Goal: Obtain resource: Download file/media

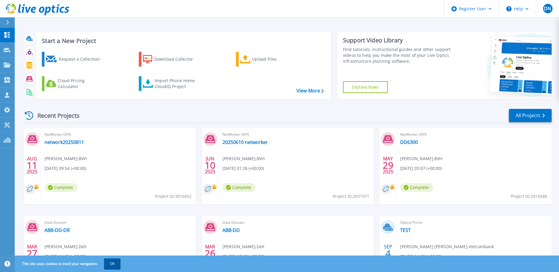
click at [113, 265] on button "OK" at bounding box center [112, 264] width 16 height 11
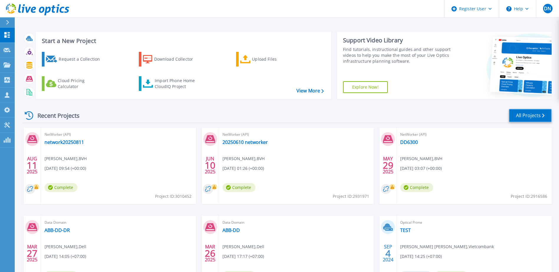
click at [525, 114] on link "All Projects" at bounding box center [530, 115] width 43 height 13
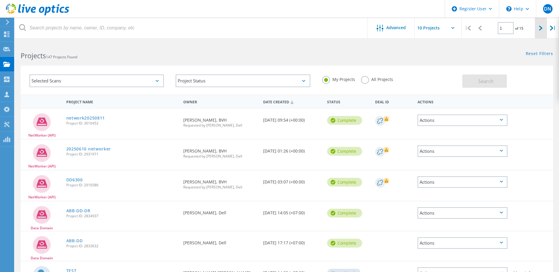
click at [543, 28] on div at bounding box center [541, 28] width 12 height 21
type input "2"
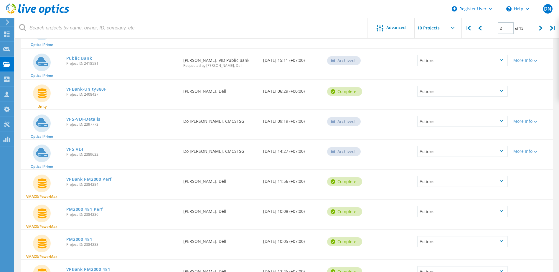
scroll to position [118, 0]
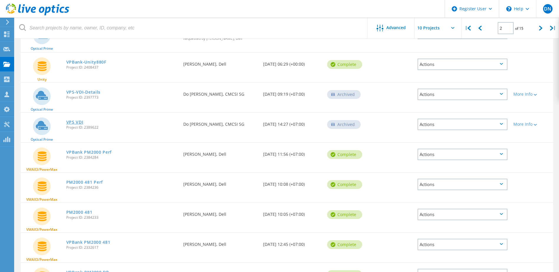
click at [74, 120] on link "VPS VDI" at bounding box center [74, 122] width 17 height 4
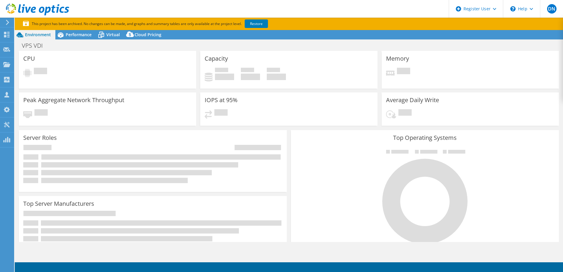
select select "[GEOGRAPHIC_DATA]"
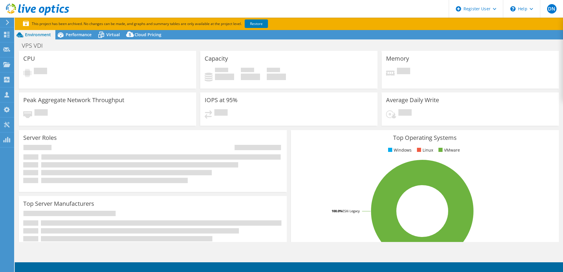
select select "Singapore"
select select "USD"
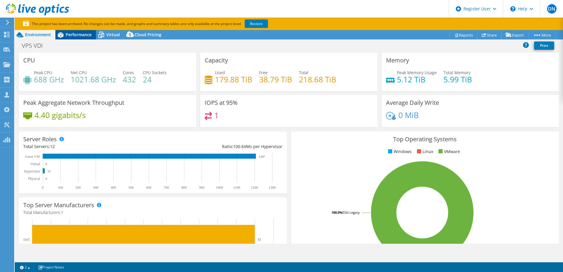
click at [85, 36] on span "Performance" at bounding box center [79, 35] width 26 height 6
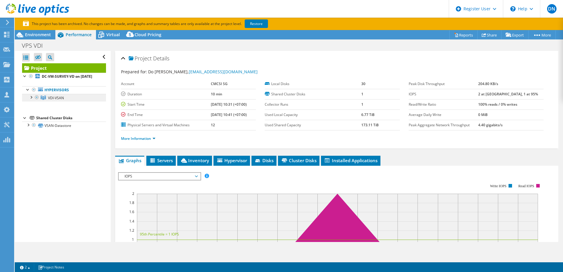
click at [64, 100] on span "VDI-VSAN" at bounding box center [56, 97] width 16 height 5
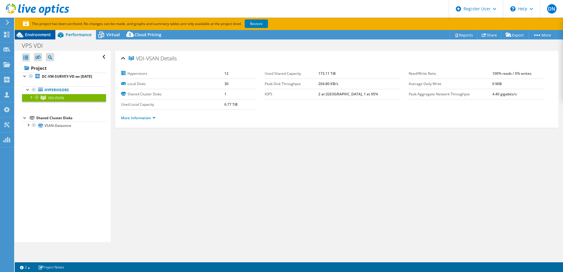
click at [40, 37] on div "Environment" at bounding box center [35, 34] width 41 height 9
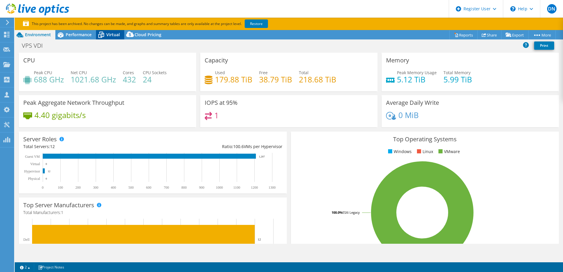
click at [111, 37] on span "Virtual" at bounding box center [113, 35] width 14 height 6
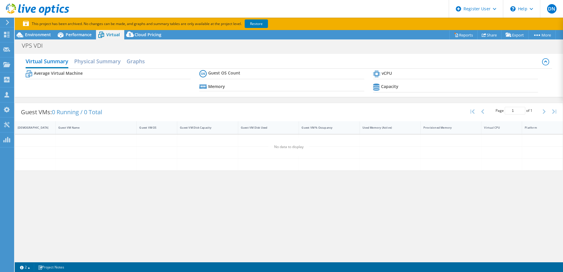
click at [68, 71] on b "Average Virtual Machine" at bounding box center [58, 73] width 49 height 6
click at [268, 22] on link "Restore" at bounding box center [256, 23] width 23 height 9
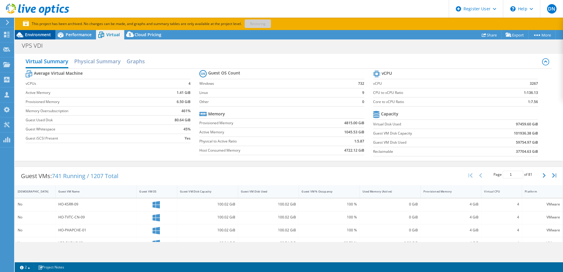
click at [49, 35] on span "Environment" at bounding box center [38, 35] width 26 height 6
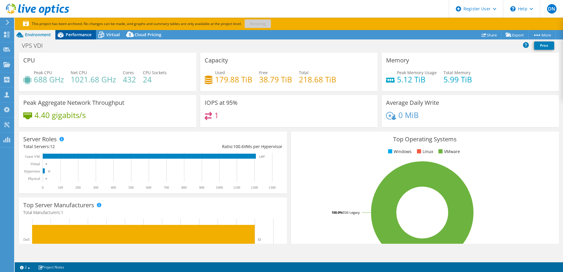
click at [78, 34] on span "Performance" at bounding box center [79, 35] width 26 height 6
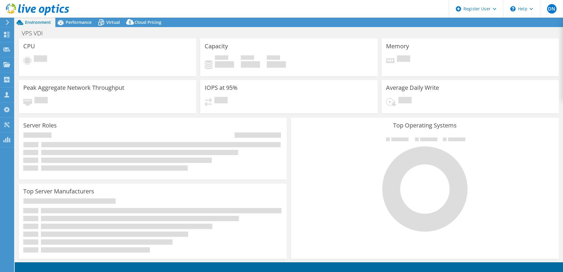
select select "USD"
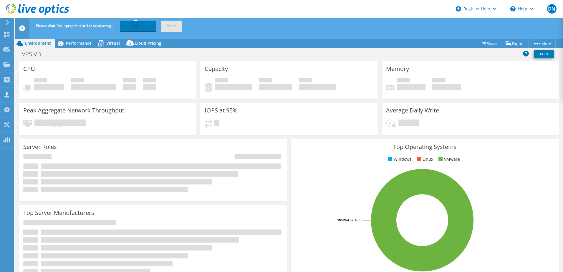
select select "Singapore"
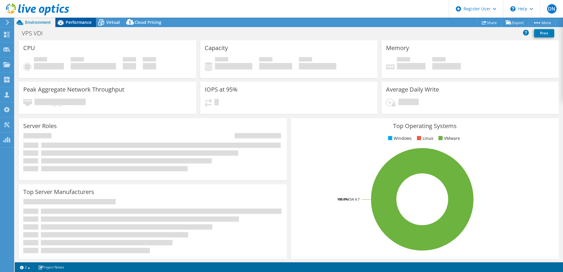
click at [72, 22] on span "Performance" at bounding box center [79, 22] width 26 height 6
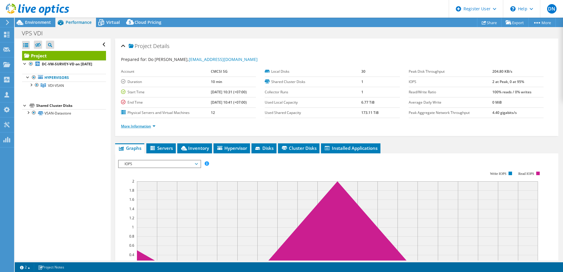
click at [151, 126] on link "More Information" at bounding box center [138, 126] width 34 height 5
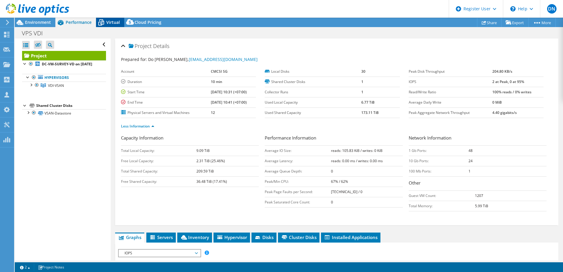
click at [108, 22] on span "Virtual" at bounding box center [113, 22] width 14 height 6
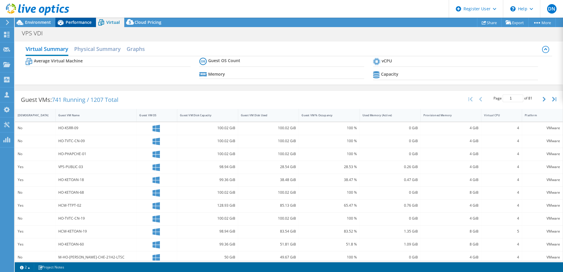
click at [76, 25] on div "Performance" at bounding box center [75, 22] width 41 height 9
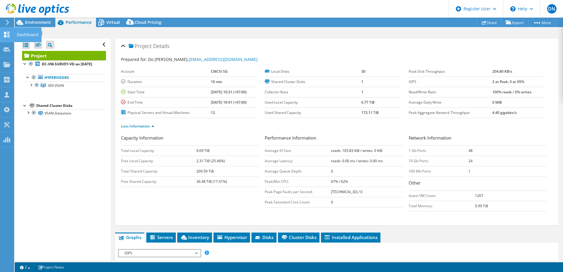
click at [22, 34] on div "Dashboard" at bounding box center [28, 34] width 28 height 15
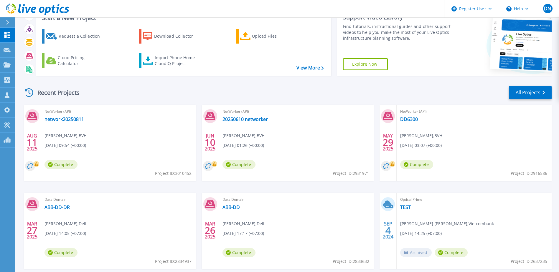
scroll to position [54, 0]
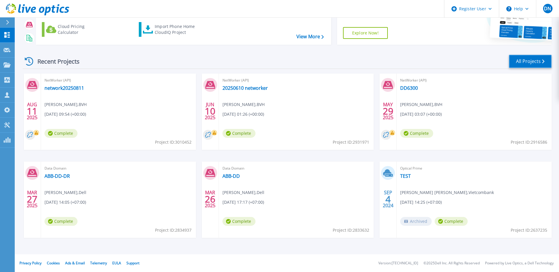
click at [523, 58] on link "All Projects" at bounding box center [530, 61] width 43 height 13
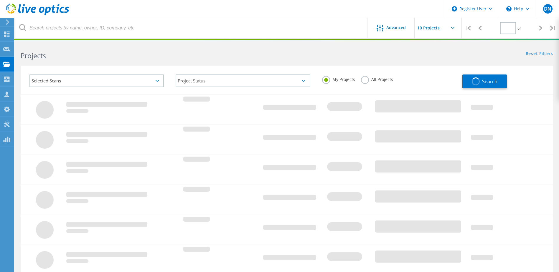
type input "2"
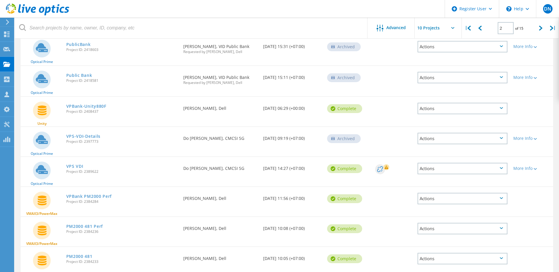
scroll to position [73, 0]
click at [70, 166] on link "VPS VDI" at bounding box center [74, 167] width 17 height 4
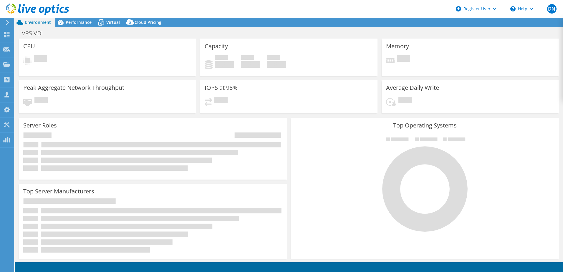
select select "[GEOGRAPHIC_DATA]"
select select "USD"
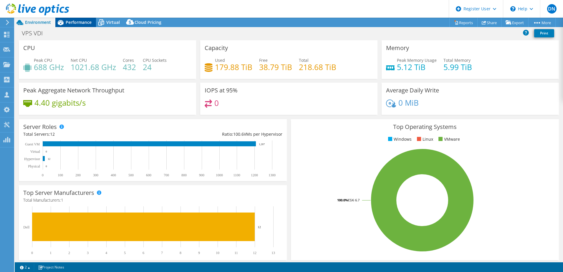
click at [74, 26] on div "Performance" at bounding box center [75, 22] width 41 height 9
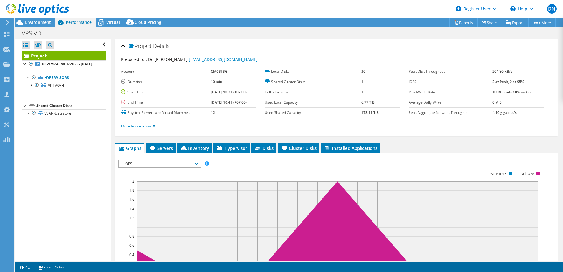
click at [144, 125] on link "More Information" at bounding box center [138, 126] width 34 height 5
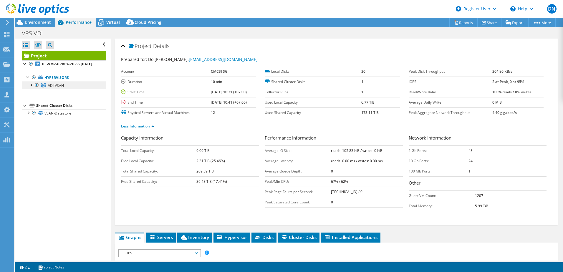
click at [61, 88] on span "VDI-VSAN" at bounding box center [56, 85] width 16 height 5
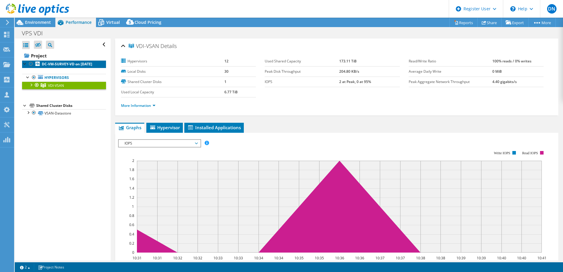
click at [59, 65] on b "DC-VM-SURVEY-VD on 2/27/2024" at bounding box center [67, 64] width 50 height 5
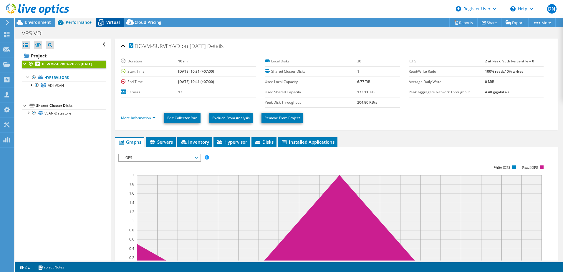
click at [118, 24] on span "Virtual" at bounding box center [113, 22] width 14 height 6
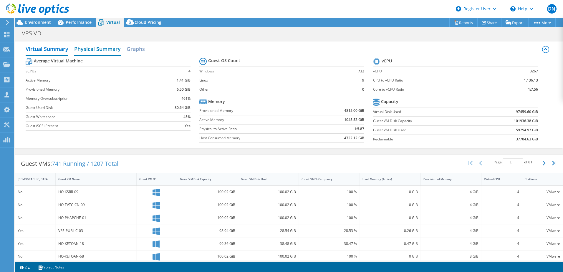
click at [108, 50] on h2 "Physical Summary" at bounding box center [97, 49] width 47 height 13
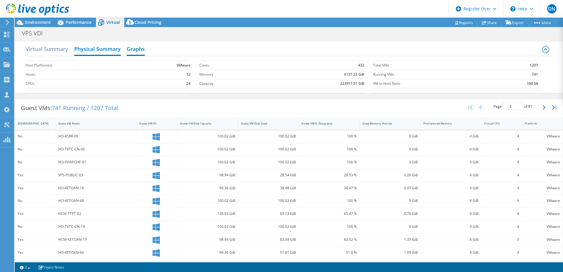
click at [135, 47] on h2 "Graphs" at bounding box center [136, 49] width 18 height 13
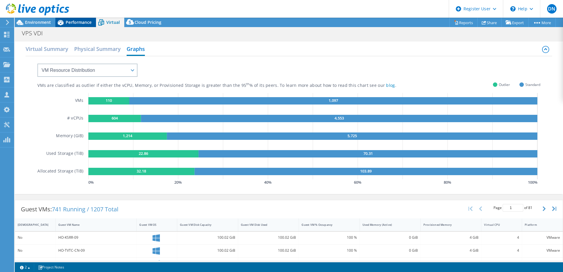
click at [83, 27] on div "Performance" at bounding box center [75, 22] width 41 height 9
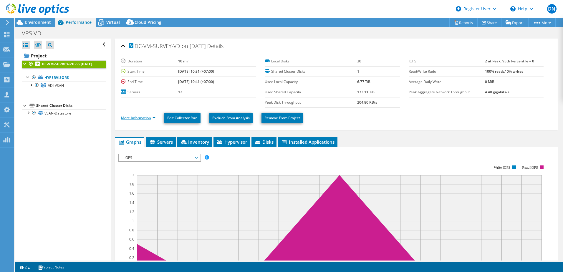
click at [153, 118] on link "More Information" at bounding box center [138, 117] width 34 height 5
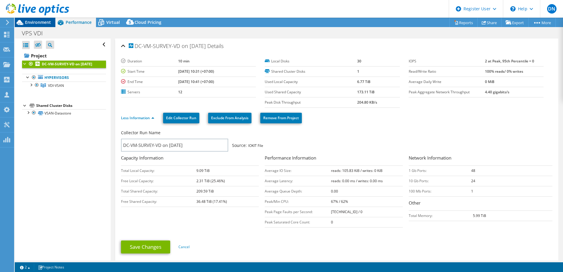
click at [32, 23] on span "Environment" at bounding box center [38, 22] width 26 height 6
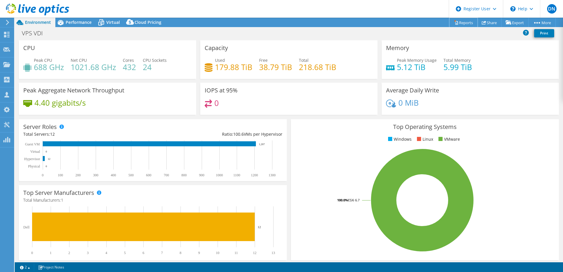
click at [459, 23] on link "Reports" at bounding box center [463, 22] width 28 height 9
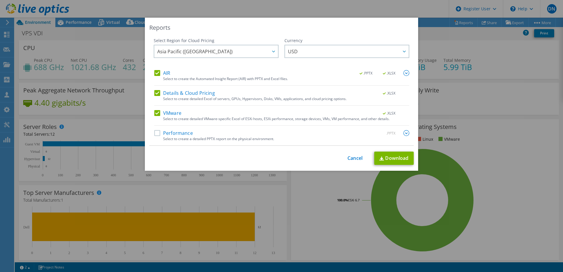
click at [156, 132] on label "Performance" at bounding box center [173, 133] width 39 height 6
click at [0, 0] on input "Performance" at bounding box center [0, 0] width 0 height 0
click at [157, 112] on label "VMware" at bounding box center [167, 113] width 27 height 6
click at [0, 0] on input "VMware" at bounding box center [0, 0] width 0 height 0
click at [156, 91] on label "Details & Cloud Pricing" at bounding box center [184, 93] width 61 height 6
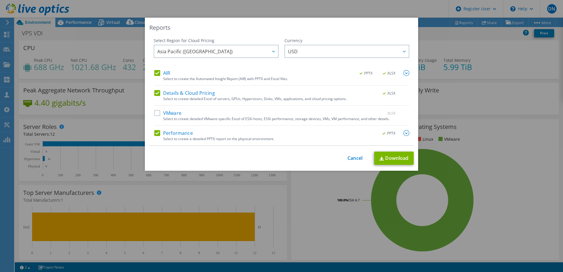
click at [0, 0] on input "Details & Cloud Pricing" at bounding box center [0, 0] width 0 height 0
click at [405, 74] on img at bounding box center [407, 73] width 6 height 6
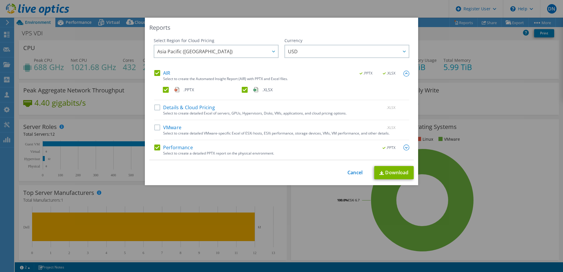
click at [248, 89] on label ".XLSX" at bounding box center [281, 90] width 78 height 6
click at [0, 0] on input ".XLSX" at bounding box center [0, 0] width 0 height 0
click at [389, 172] on link "Download" at bounding box center [393, 172] width 39 height 13
click at [519, 226] on div "Reports Select Region for Cloud Pricing Asia Pacific (Hong Kong) Asia Pacific (…" at bounding box center [281, 136] width 563 height 237
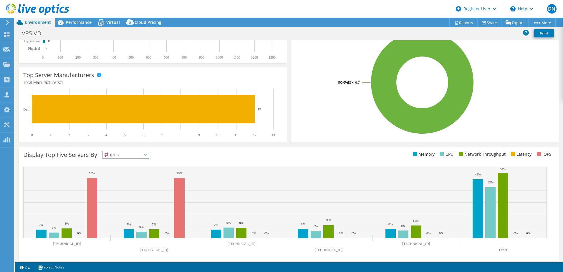
scroll to position [121, 0]
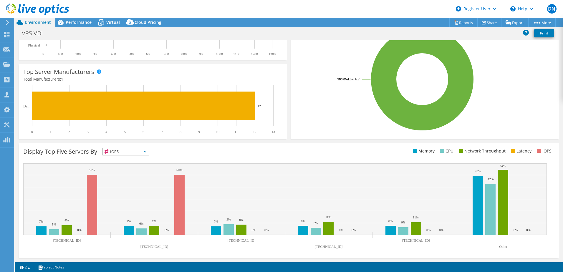
click at [136, 152] on span "IOPS" at bounding box center [126, 151] width 46 height 7
click at [225, 152] on div "Display Top Five Servers By IOPS IOPS" at bounding box center [156, 153] width 266 height 10
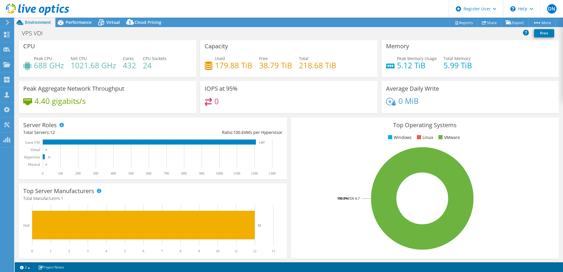
scroll to position [0, 0]
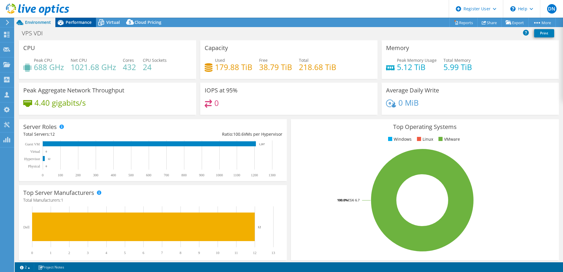
click at [78, 25] on span "Performance" at bounding box center [79, 22] width 26 height 6
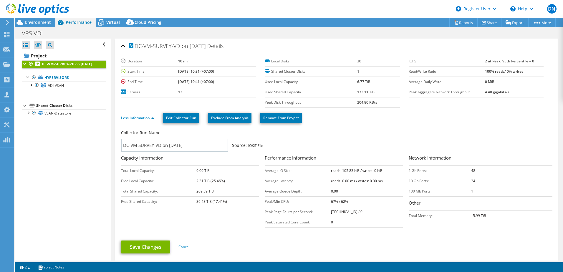
click at [354, 172] on b "reads: 105.83 KiB / writes: 0 KiB" at bounding box center [357, 170] width 52 height 5
click at [20, 34] on div "Dashboard" at bounding box center [28, 34] width 28 height 15
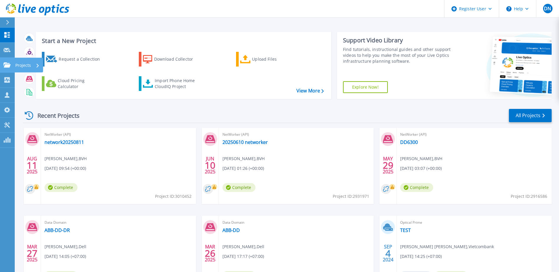
click at [22, 65] on p "Projects" at bounding box center [23, 65] width 16 height 15
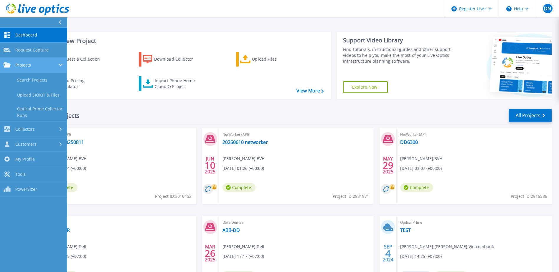
click at [31, 67] on span "Projects" at bounding box center [23, 64] width 16 height 5
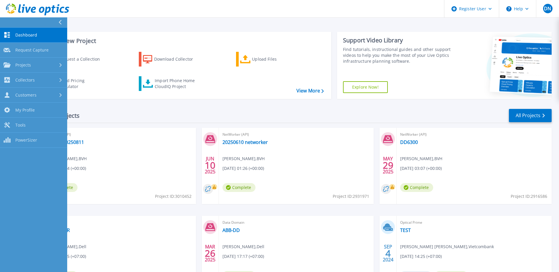
click at [49, 37] on link "Dashboard Dashboard" at bounding box center [33, 35] width 67 height 15
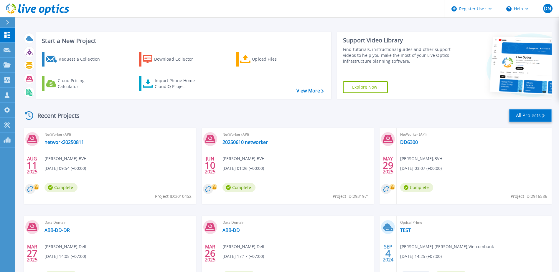
click at [529, 116] on link "All Projects" at bounding box center [530, 115] width 43 height 13
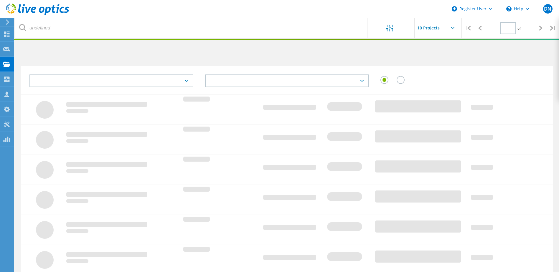
type input "2"
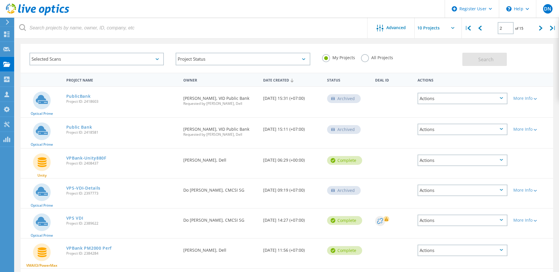
scroll to position [29, 0]
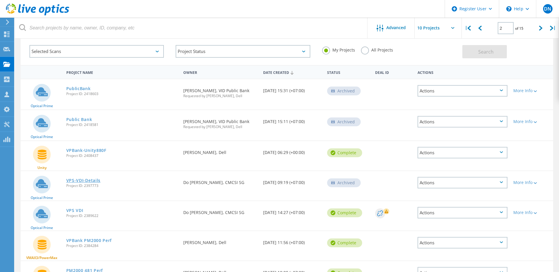
click at [90, 181] on link "VPS-VDI-Details" at bounding box center [83, 180] width 34 height 4
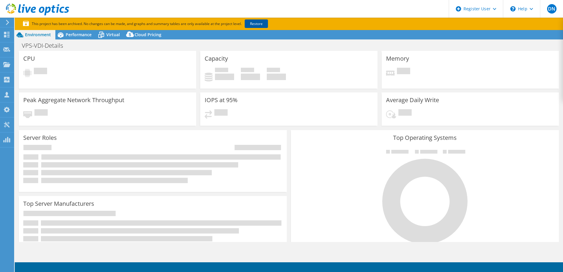
select select "[GEOGRAPHIC_DATA]"
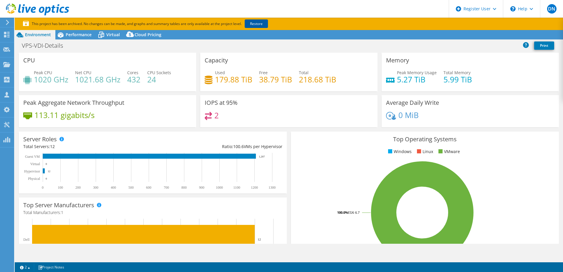
click at [257, 24] on link "Restore" at bounding box center [256, 23] width 23 height 9
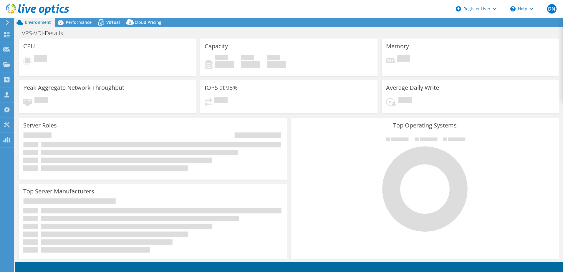
select select "[GEOGRAPHIC_DATA]"
select select "USD"
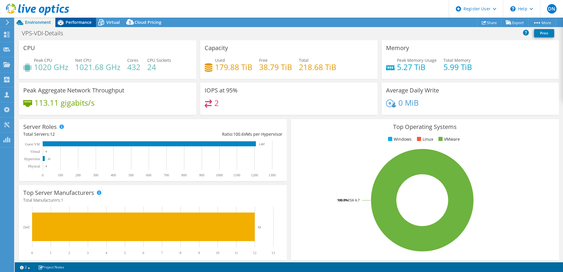
click at [77, 24] on span "Performance" at bounding box center [79, 22] width 26 height 6
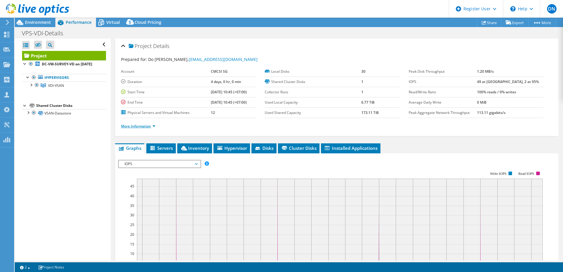
click at [147, 127] on link "More Information" at bounding box center [138, 126] width 34 height 5
